Goal: Check status

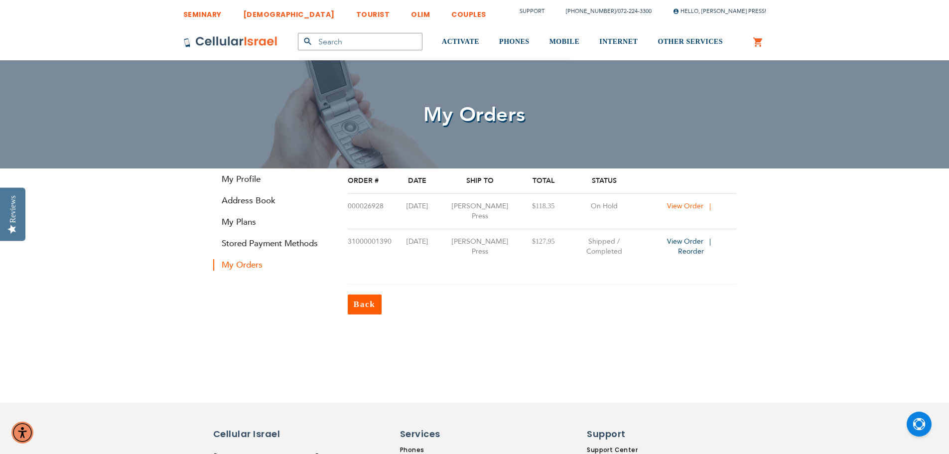
click at [685, 203] on span "View Order" at bounding box center [685, 205] width 36 height 9
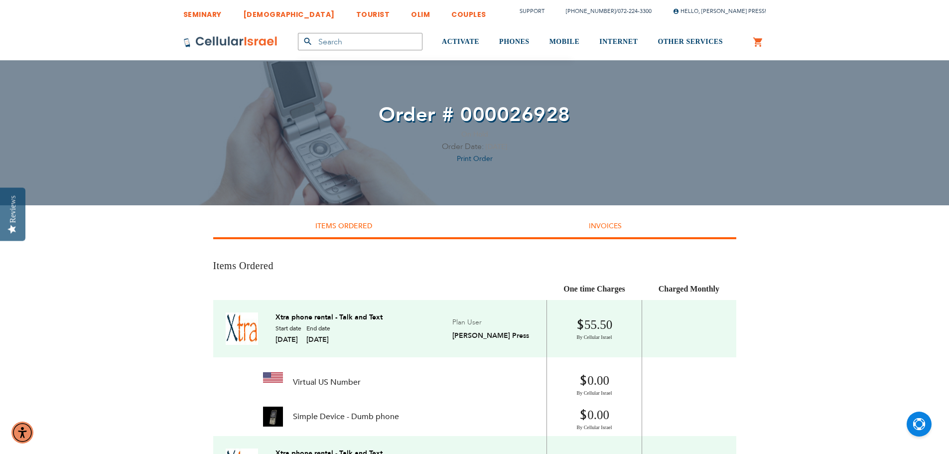
click at [589, 226] on link "Invoices" at bounding box center [605, 225] width 33 height 9
click at [585, 238] on li "Invoices" at bounding box center [605, 227] width 261 height 24
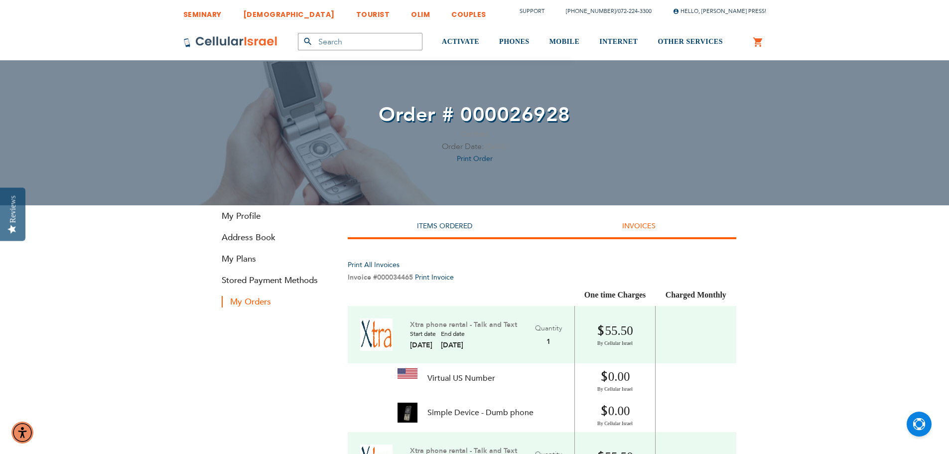
click at [443, 232] on li "Items Ordered" at bounding box center [445, 227] width 194 height 24
click at [444, 234] on li "Items Ordered" at bounding box center [445, 227] width 194 height 24
click at [444, 238] on li "Items Ordered" at bounding box center [445, 227] width 194 height 24
click at [450, 228] on link "Items Ordered" at bounding box center [444, 225] width 55 height 9
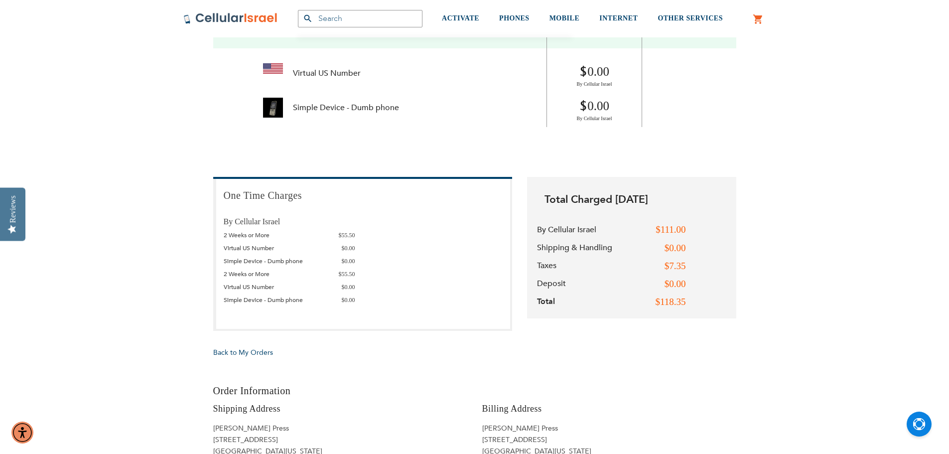
scroll to position [448, 0]
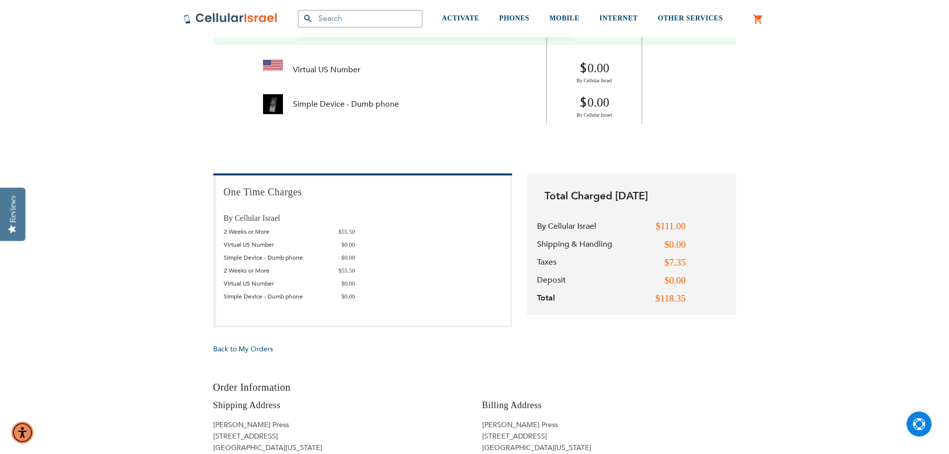
click at [920, 426] on img "Open Chat" at bounding box center [919, 424] width 12 height 12
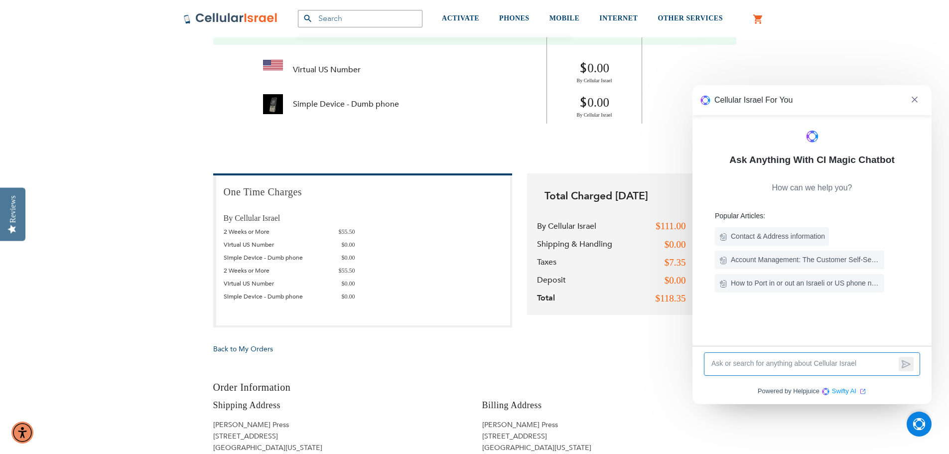
click at [924, 424] on img "Open Chat" at bounding box center [919, 424] width 12 height 12
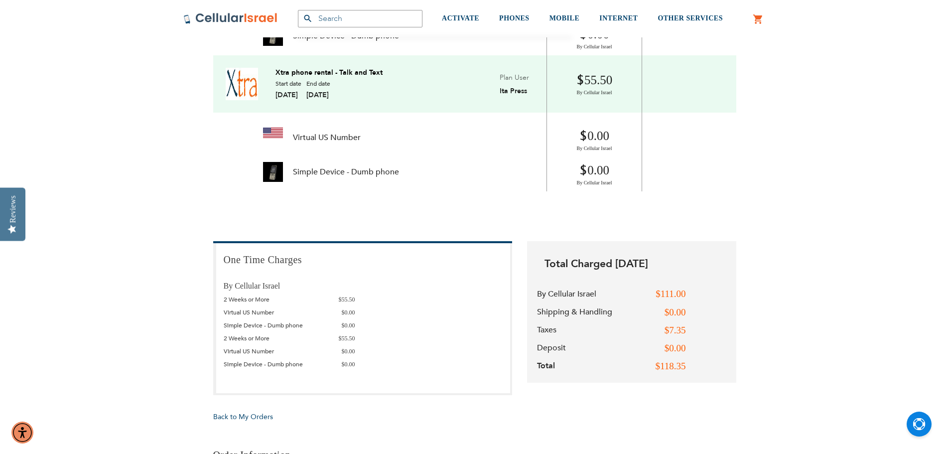
scroll to position [498, 0]
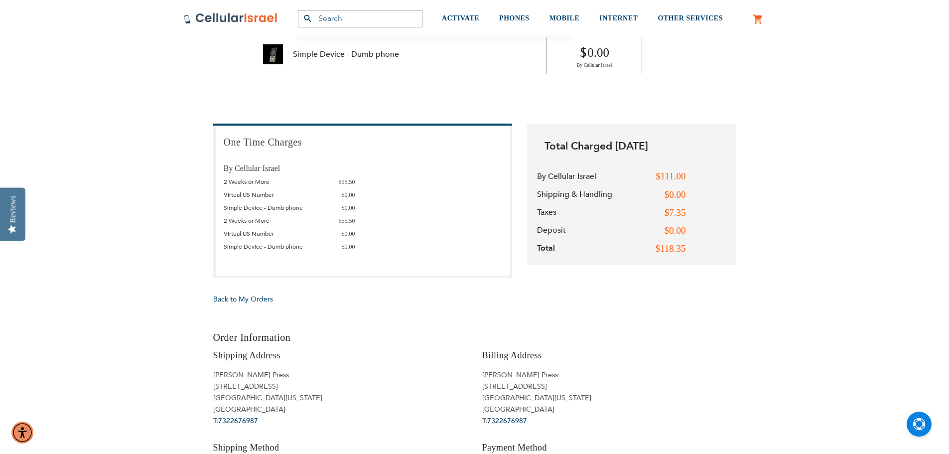
drag, startPoint x: 253, startPoint y: 169, endPoint x: 410, endPoint y: 268, distance: 185.7
click at [410, 266] on div "One Time Charges By Cellular Israel 2 Weeks or More $55.50 Virtual US Number $0…" at bounding box center [362, 200] width 299 height 154
click at [412, 303] on div "Back to My Orders" at bounding box center [474, 299] width 523 height 12
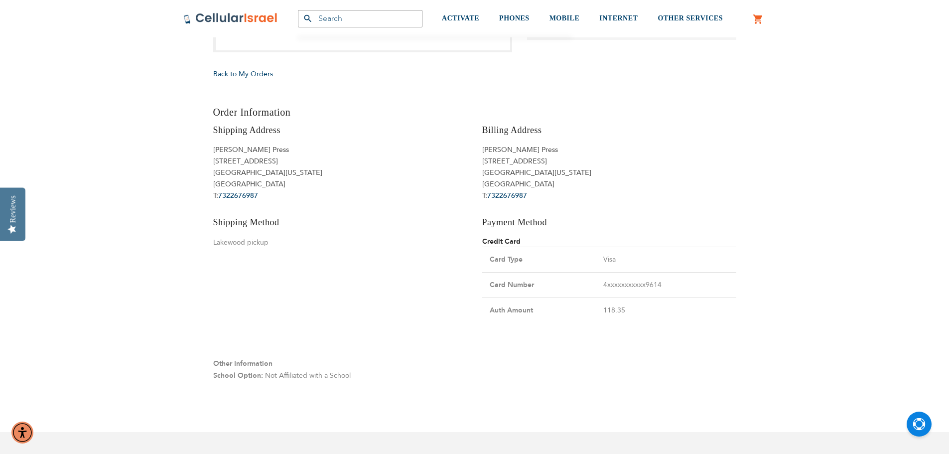
scroll to position [747, 0]
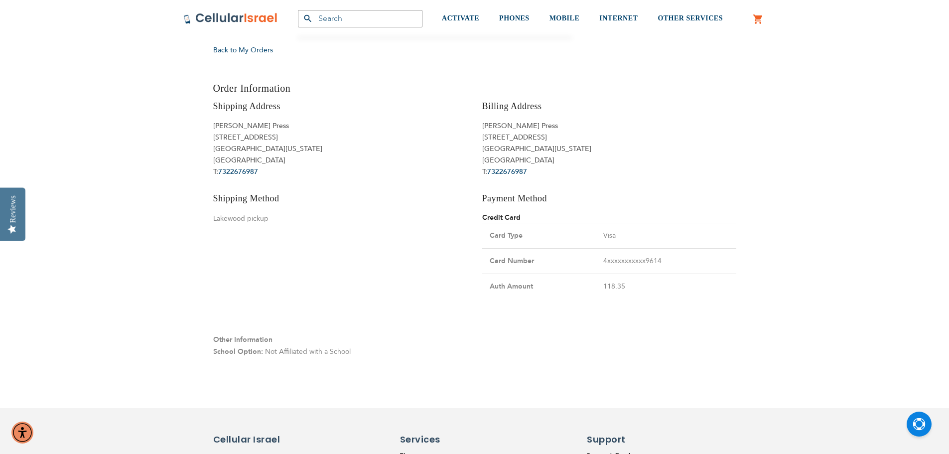
drag, startPoint x: 614, startPoint y: 291, endPoint x: 463, endPoint y: 292, distance: 151.9
click at [479, 291] on div "Billing Address Ahron Press 117 n zinfandel rd Lakewood, New Jersey, 08701 Unit…" at bounding box center [609, 207] width 269 height 214
click at [345, 326] on div "Other Information School Option: Not Affiliated with a School" at bounding box center [474, 336] width 523 height 44
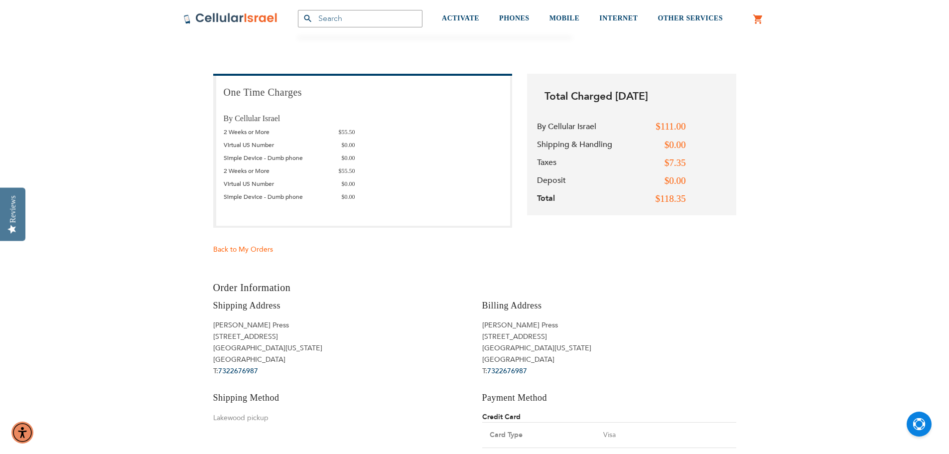
click at [256, 252] on span "Back to My Orders" at bounding box center [243, 248] width 60 height 9
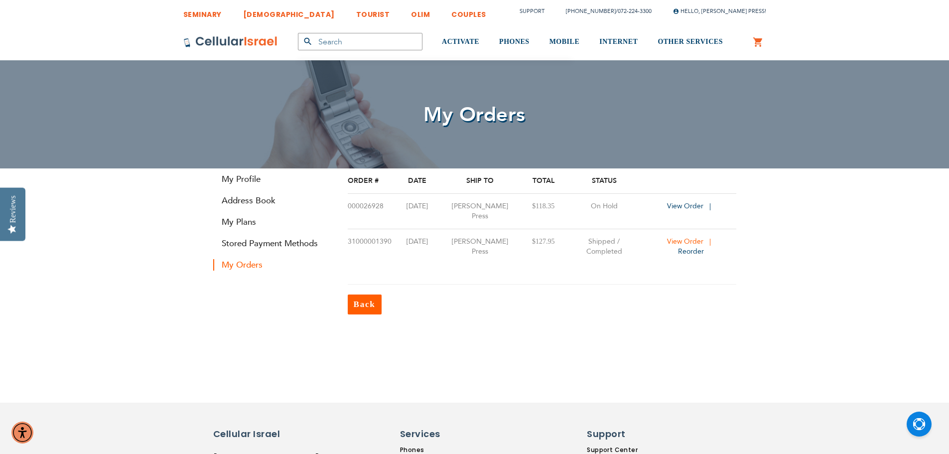
click at [673, 237] on span "View Order" at bounding box center [685, 241] width 36 height 9
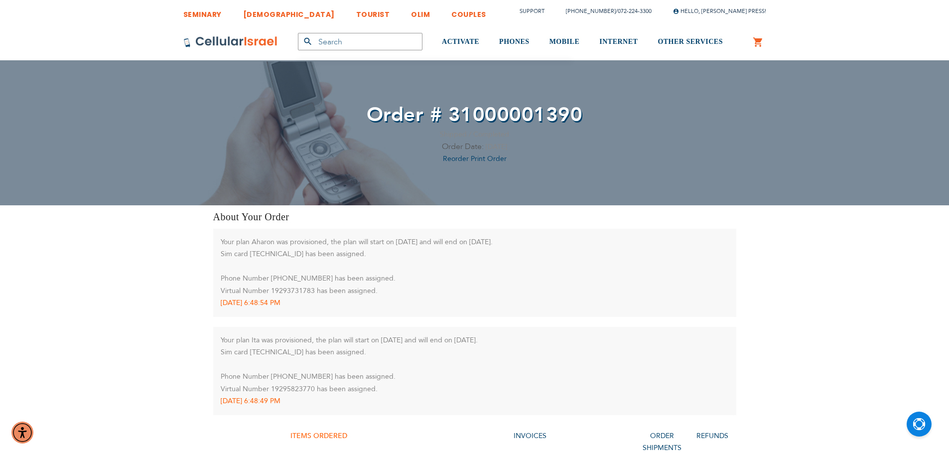
drag, startPoint x: 243, startPoint y: 238, endPoint x: 477, endPoint y: 262, distance: 235.2
click at [475, 259] on div "Your plan Aharon was provisioned, the plan will start on [DATE] and will end on…" at bounding box center [475, 266] width 508 height 61
click at [481, 265] on div "Your plan Aharon was provisioned, the plan will start on [DATE] and will end on…" at bounding box center [475, 266] width 508 height 61
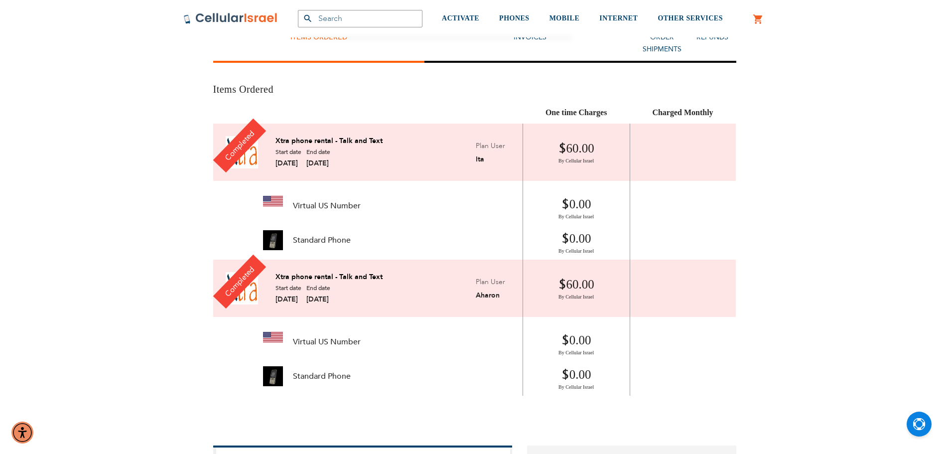
scroll to position [149, 0]
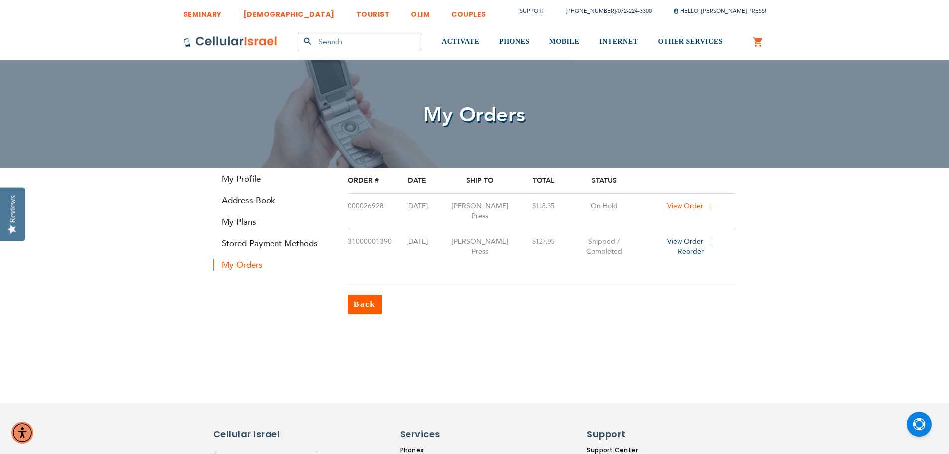
click at [686, 205] on span "View Order" at bounding box center [685, 205] width 36 height 9
click at [451, 10] on link "COUPLES" at bounding box center [468, 11] width 35 height 18
